Goal: Information Seeking & Learning: Learn about a topic

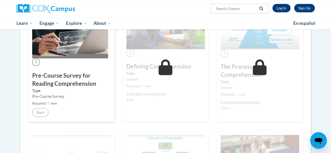
scroll to position [118, 0]
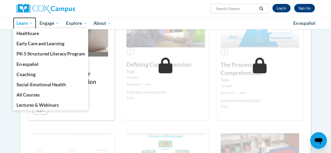
click at [28, 21] on span "Learn" at bounding box center [24, 23] width 16 height 6
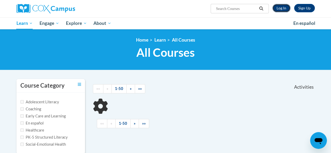
click at [274, 10] on link "Log In" at bounding box center [281, 8] width 18 height 8
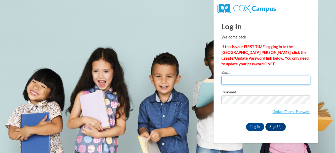
type input "white.kimberly.p@muscogee.k12.ga.us"
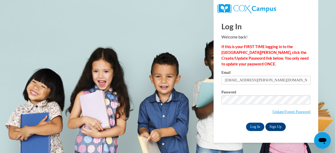
drag, startPoint x: 244, startPoint y: 80, endPoint x: 235, endPoint y: 110, distance: 31.4
click at [235, 110] on span "Update/Forgot Password" at bounding box center [265, 106] width 89 height 22
click at [253, 124] on input "Log In" at bounding box center [255, 127] width 18 height 8
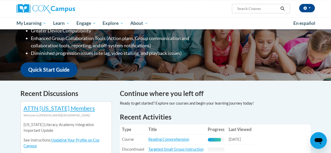
scroll to position [104, 0]
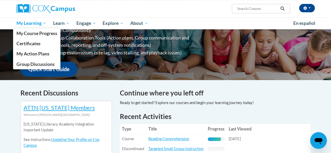
click at [35, 23] on span "My Learning" at bounding box center [31, 23] width 30 height 6
click at [40, 29] on link "My Course Progress" at bounding box center [37, 33] width 48 height 10
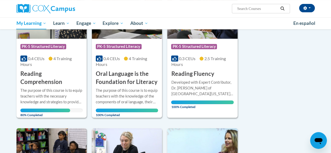
scroll to position [111, 0]
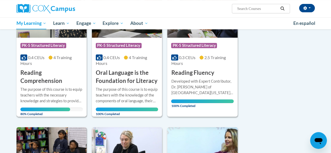
click at [60, 86] on div at bounding box center [51, 86] width 62 height 0
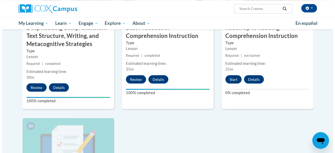
scroll to position [467, 0]
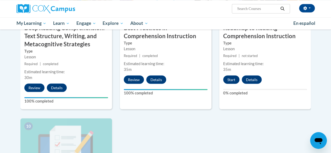
click at [231, 79] on button "Start" at bounding box center [231, 79] width 16 height 8
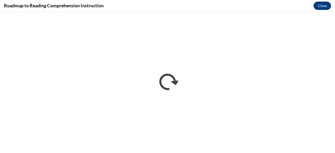
scroll to position [0, 0]
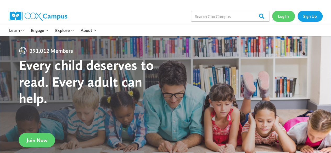
click at [284, 16] on link "Log In" at bounding box center [283, 16] width 23 height 11
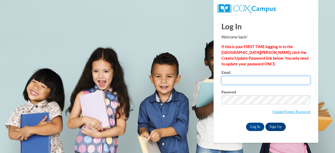
click at [251, 81] on input "Email" at bounding box center [265, 80] width 89 height 9
type input "white.kimberly.p@muscogee.k12.ga.us"
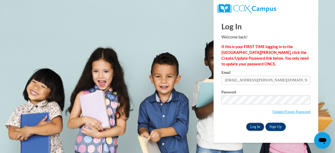
click at [257, 128] on input "Log In" at bounding box center [255, 127] width 18 height 8
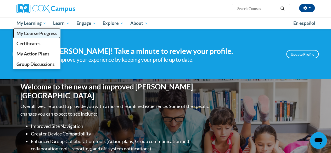
click at [34, 35] on span "My Course Progress" at bounding box center [36, 33] width 41 height 5
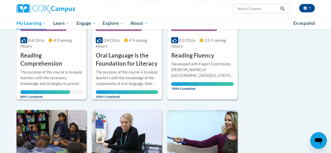
scroll to position [131, 0]
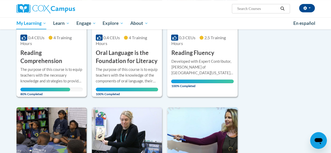
click at [70, 65] on h3 "Reading Comprehension" at bounding box center [51, 57] width 62 height 16
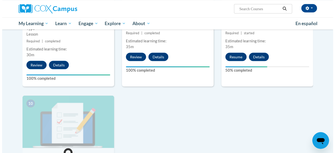
scroll to position [497, 0]
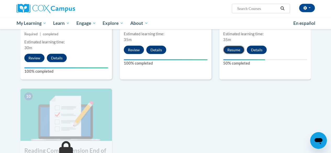
click at [238, 50] on button "Resume" at bounding box center [233, 50] width 21 height 8
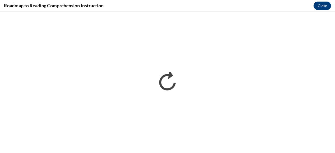
scroll to position [0, 0]
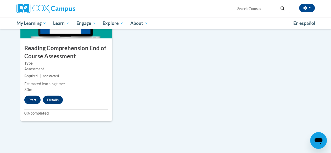
scroll to position [601, 0]
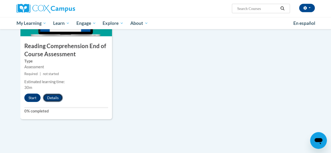
click at [55, 95] on button "Details" at bounding box center [53, 98] width 20 height 8
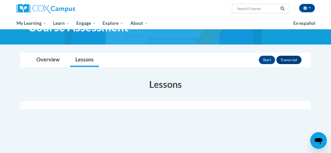
scroll to position [26, 0]
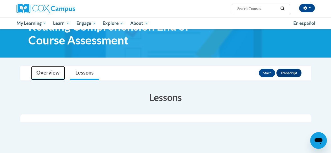
click at [51, 74] on link "Overview" at bounding box center [48, 73] width 34 height 14
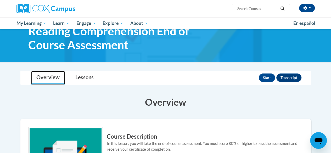
scroll to position [0, 0]
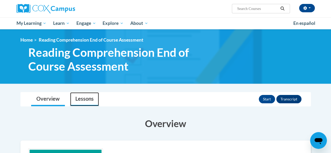
click at [87, 103] on link "Lessons" at bounding box center [84, 99] width 29 height 14
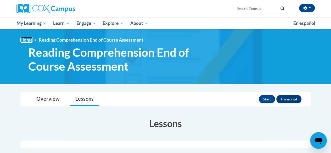
click at [27, 40] on link "Home" at bounding box center [26, 39] width 12 height 5
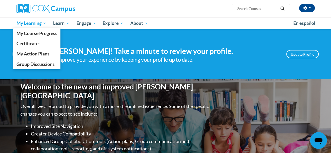
click at [33, 22] on span "My Learning" at bounding box center [31, 23] width 30 height 6
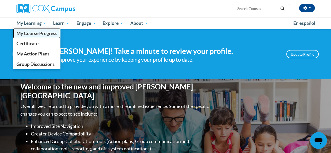
click at [31, 35] on span "My Course Progress" at bounding box center [36, 33] width 41 height 5
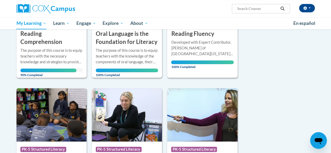
scroll to position [157, 0]
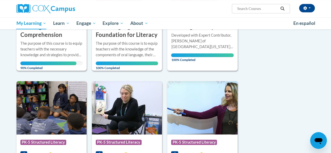
click at [68, 51] on div "The purpose of this course is to equip teachers with the necessary knowledge an…" at bounding box center [51, 49] width 62 height 17
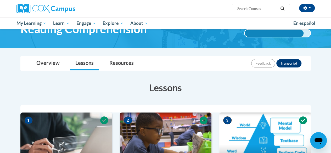
scroll to position [26, 0]
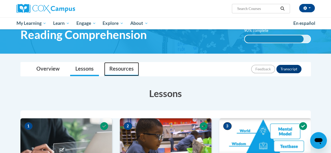
click at [121, 72] on link "Resources" at bounding box center [121, 69] width 35 height 14
